Goal: Navigation & Orientation: Understand site structure

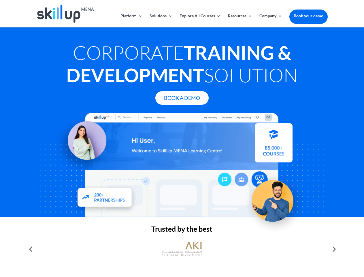
click at [182, 139] on div at bounding box center [181, 165] width 291 height 104
click at [161, 20] on link "Solutions" at bounding box center [161, 21] width 23 height 14
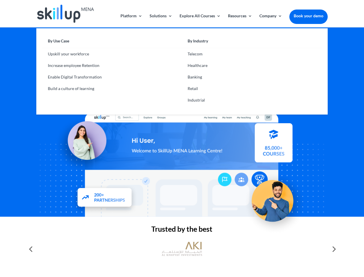
click at [200, 20] on link "Explore All Courses" at bounding box center [200, 21] width 41 height 14
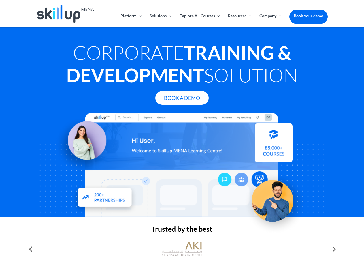
click at [240, 20] on link "Resources" at bounding box center [240, 21] width 24 height 14
click at [271, 20] on link "Company" at bounding box center [271, 21] width 23 height 14
click at [182, 249] on img at bounding box center [182, 249] width 40 height 20
